Goal: Task Accomplishment & Management: Use online tool/utility

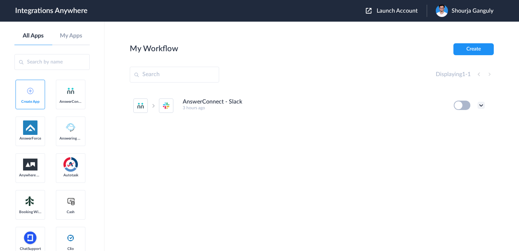
click at [480, 107] on icon at bounding box center [481, 105] width 7 height 7
click at [449, 150] on link "Delete" at bounding box center [454, 148] width 23 height 5
click at [449, 147] on link "Are you sure?" at bounding box center [456, 151] width 26 height 11
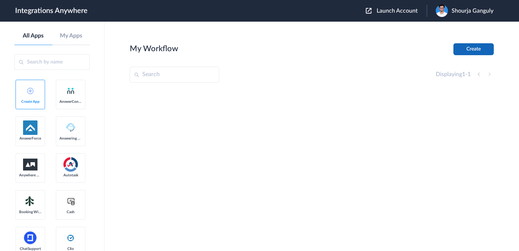
click at [481, 53] on button "Create" at bounding box center [473, 49] width 40 height 12
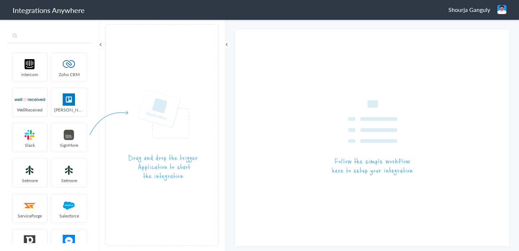
click at [78, 36] on input "text" at bounding box center [49, 37] width 85 height 14
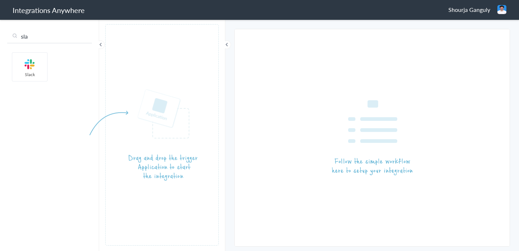
type input "sla"
drag, startPoint x: 27, startPoint y: 66, endPoint x: 159, endPoint y: 140, distance: 151.9
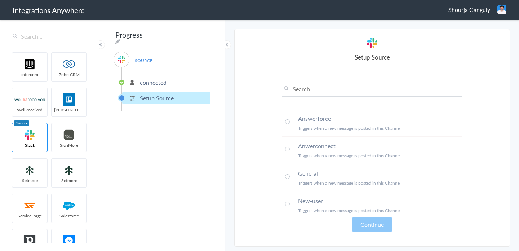
click at [288, 149] on span at bounding box center [287, 149] width 5 height 5
click at [367, 226] on button "Continue" at bounding box center [372, 224] width 41 height 14
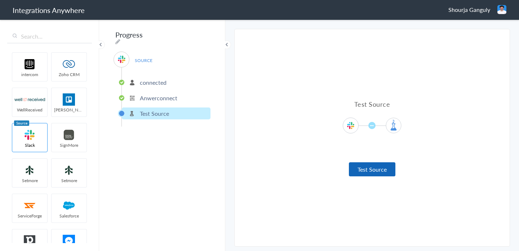
click at [378, 173] on button "Test Source" at bounding box center [372, 169] width 47 height 14
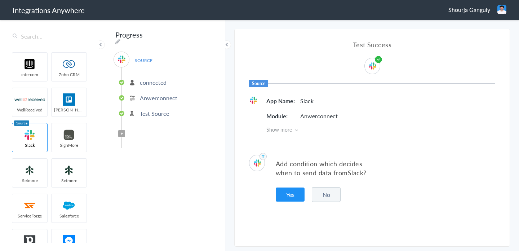
click at [324, 193] on button "No" at bounding box center [326, 194] width 29 height 15
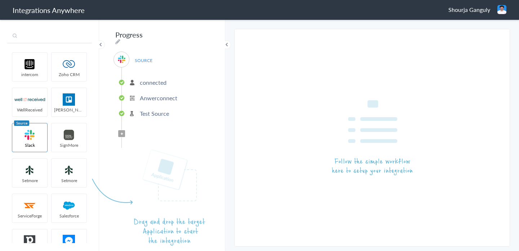
click at [60, 37] on input "text" at bounding box center [49, 37] width 85 height 14
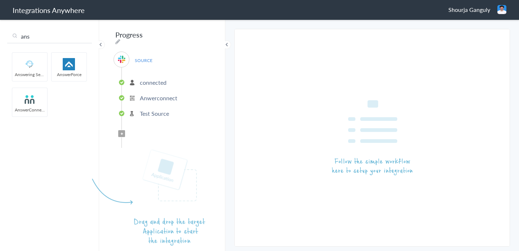
type input "ans"
drag, startPoint x: 28, startPoint y: 99, endPoint x: 167, endPoint y: 201, distance: 172.0
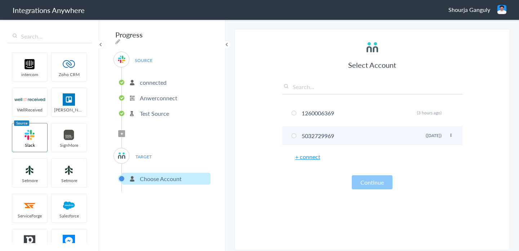
click at [316, 140] on li "5032729969 [PERSON_NAME] ([DATE])" at bounding box center [372, 135] width 180 height 19
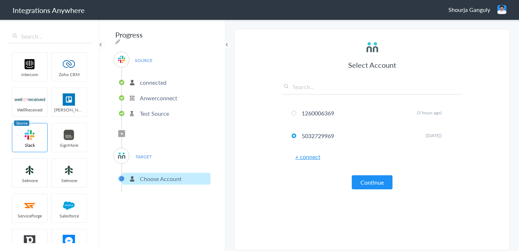
click at [385, 192] on article "Select Account 1260006369 Rename Delete (3 hours ago) 5032729969 Rename Delete …" at bounding box center [372, 141] width 180 height 203
click at [377, 185] on button "Continue" at bounding box center [372, 182] width 41 height 14
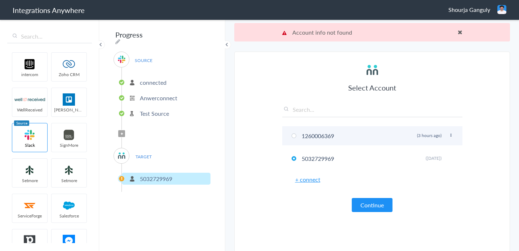
click at [325, 137] on li "1260006369 Rename Delete (3 hours ago)" at bounding box center [372, 135] width 180 height 19
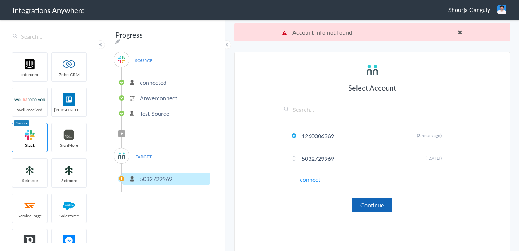
click at [370, 205] on button "Continue" at bounding box center [372, 205] width 41 height 14
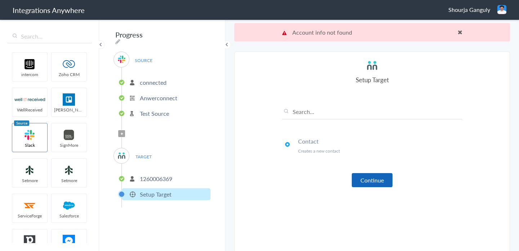
click at [371, 182] on button "Continue" at bounding box center [372, 180] width 41 height 14
